Goal: Task Accomplishment & Management: Complete application form

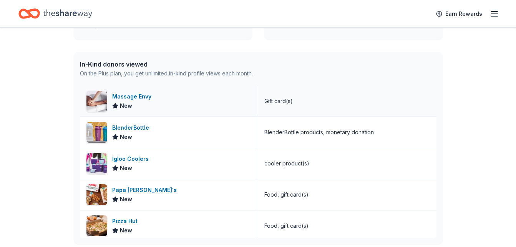
click at [133, 93] on div "Massage Envy" at bounding box center [133, 96] width 42 height 9
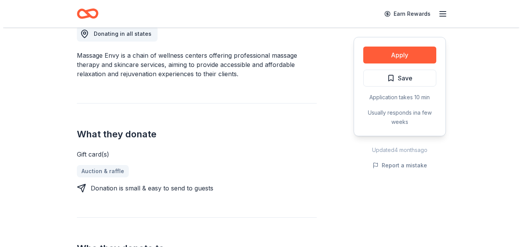
scroll to position [225, 0]
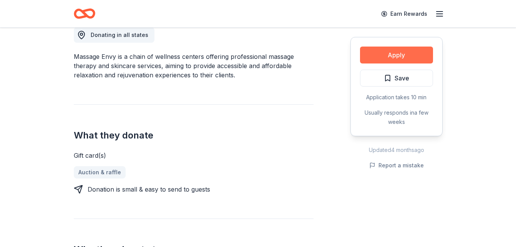
click at [394, 53] on button "Apply" at bounding box center [396, 55] width 73 height 17
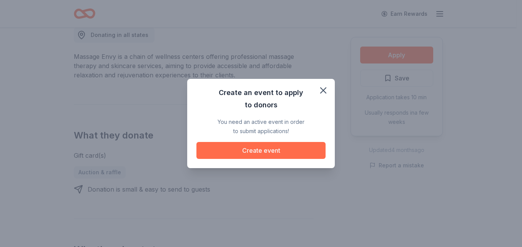
click at [242, 144] on button "Create event" at bounding box center [261, 150] width 129 height 17
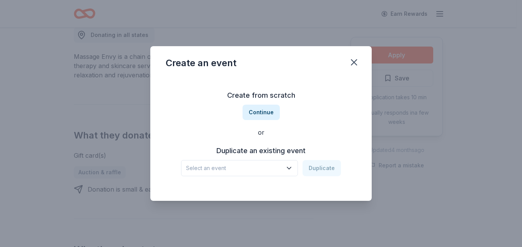
click at [239, 167] on span "Select an event" at bounding box center [234, 167] width 96 height 9
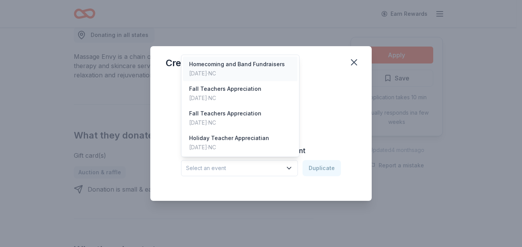
click at [235, 66] on div "Homecoming and Band Fundraisers" at bounding box center [237, 64] width 96 height 9
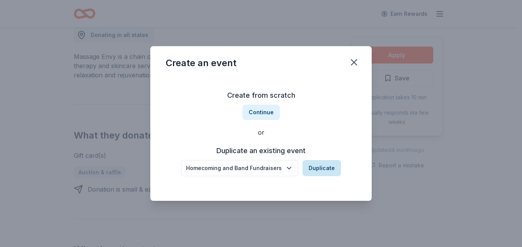
click at [319, 171] on button "Duplicate" at bounding box center [322, 168] width 38 height 16
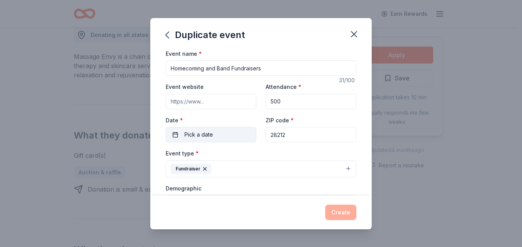
click at [207, 137] on span "Pick a date" at bounding box center [199, 134] width 28 height 9
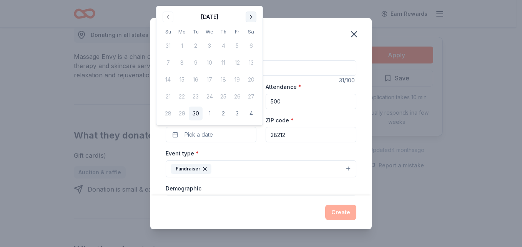
click at [247, 16] on button "Go to next month" at bounding box center [251, 17] width 11 height 11
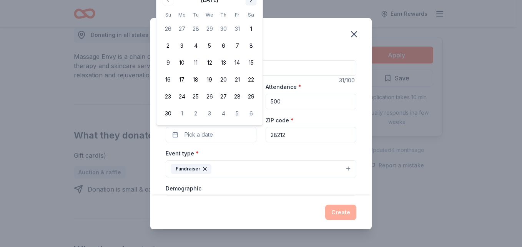
click at [253, 0] on button "Go to next month" at bounding box center [251, 0] width 11 height 11
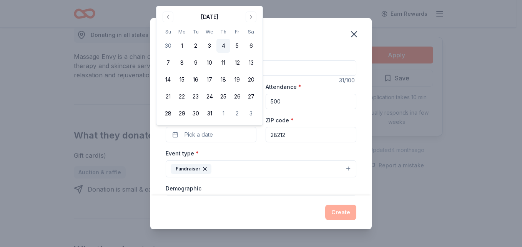
click at [225, 46] on button "4" at bounding box center [224, 46] width 14 height 14
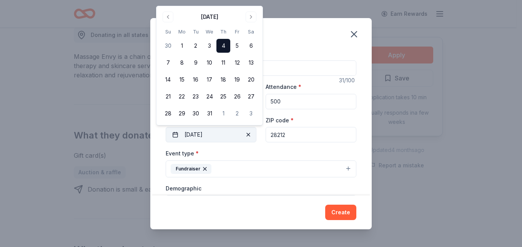
click at [251, 142] on button "12/04/2025" at bounding box center [211, 134] width 91 height 15
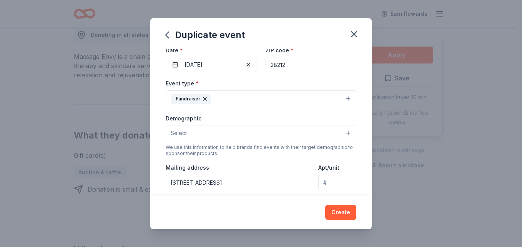
scroll to position [70, 0]
click at [228, 132] on button "Select" at bounding box center [261, 133] width 191 height 16
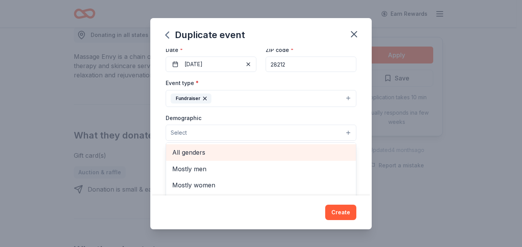
click at [210, 148] on span "All genders" at bounding box center [261, 152] width 178 height 10
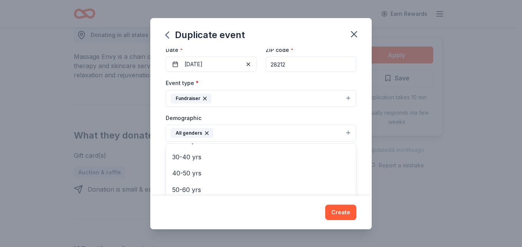
scroll to position [95, 0]
click at [161, 130] on div "Event name * Homecoming and Band Fundraisers 31 /100 Event website Attendance *…" at bounding box center [261, 122] width 222 height 147
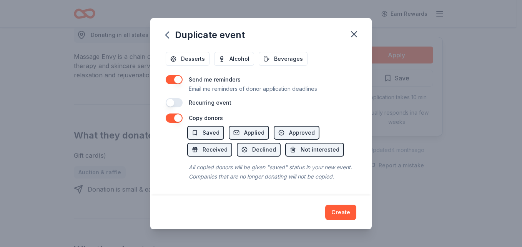
scroll to position [307, 0]
click at [343, 211] on button "Create" at bounding box center [340, 212] width 31 height 15
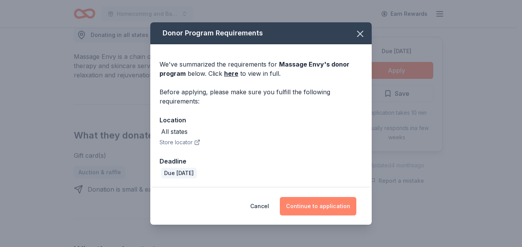
click at [303, 210] on button "Continue to application" at bounding box center [318, 206] width 77 height 18
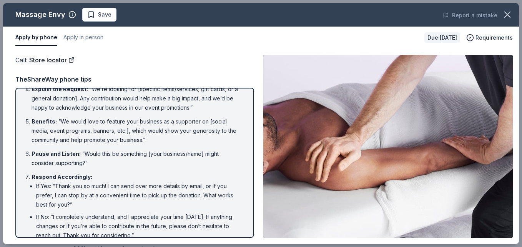
scroll to position [148, 0]
